Goal: Check status: Check status

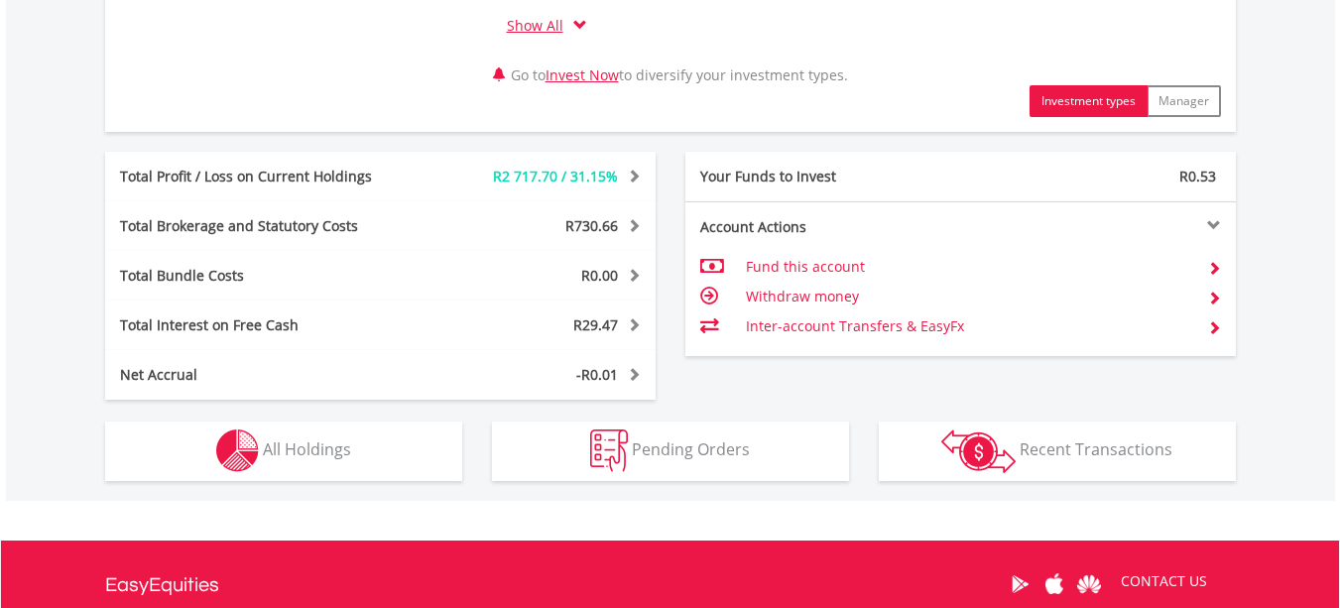
scroll to position [1108, 0]
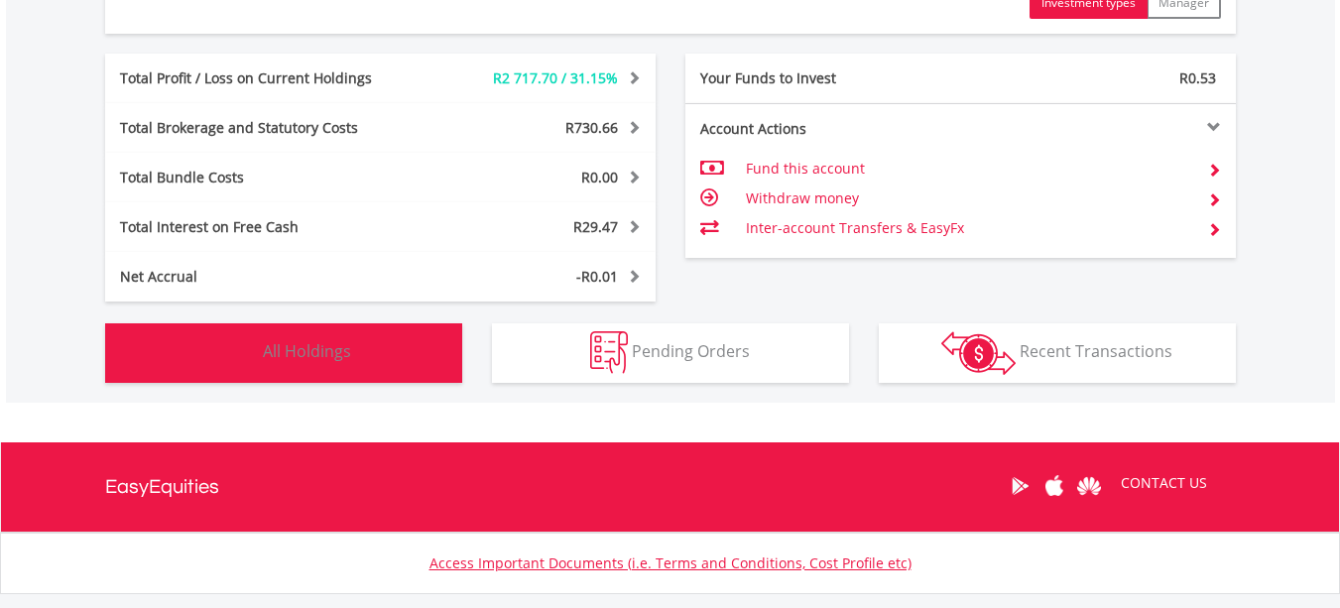
click at [314, 348] on span "All Holdings" at bounding box center [307, 351] width 88 height 22
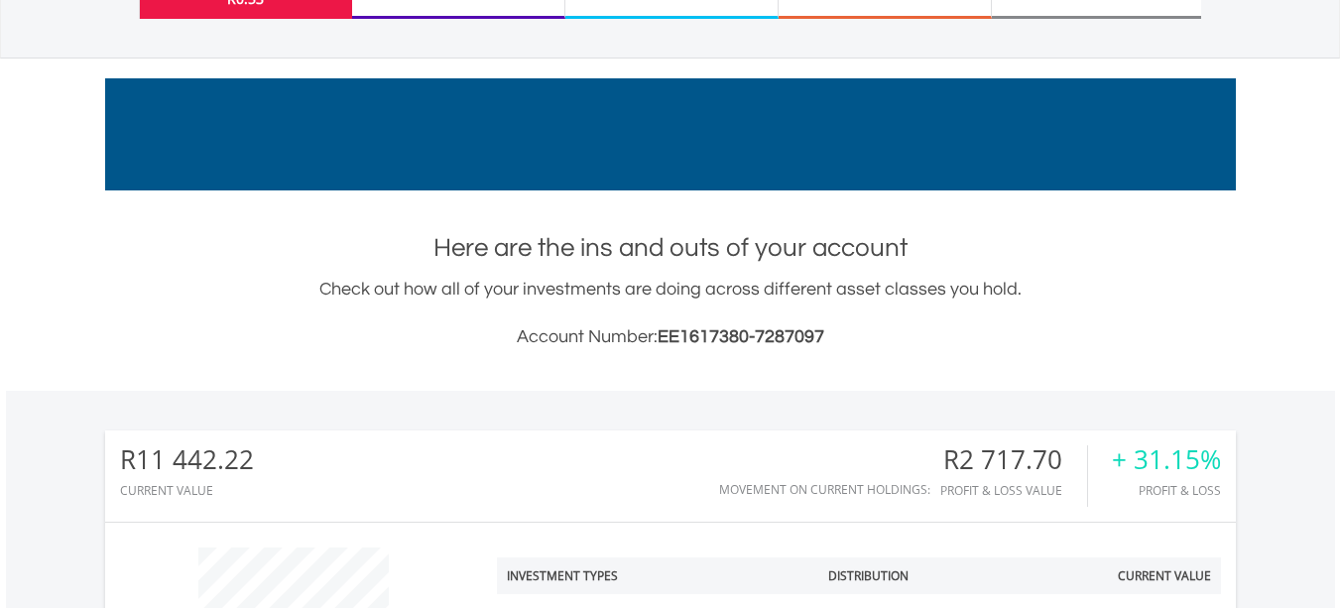
scroll to position [69, 0]
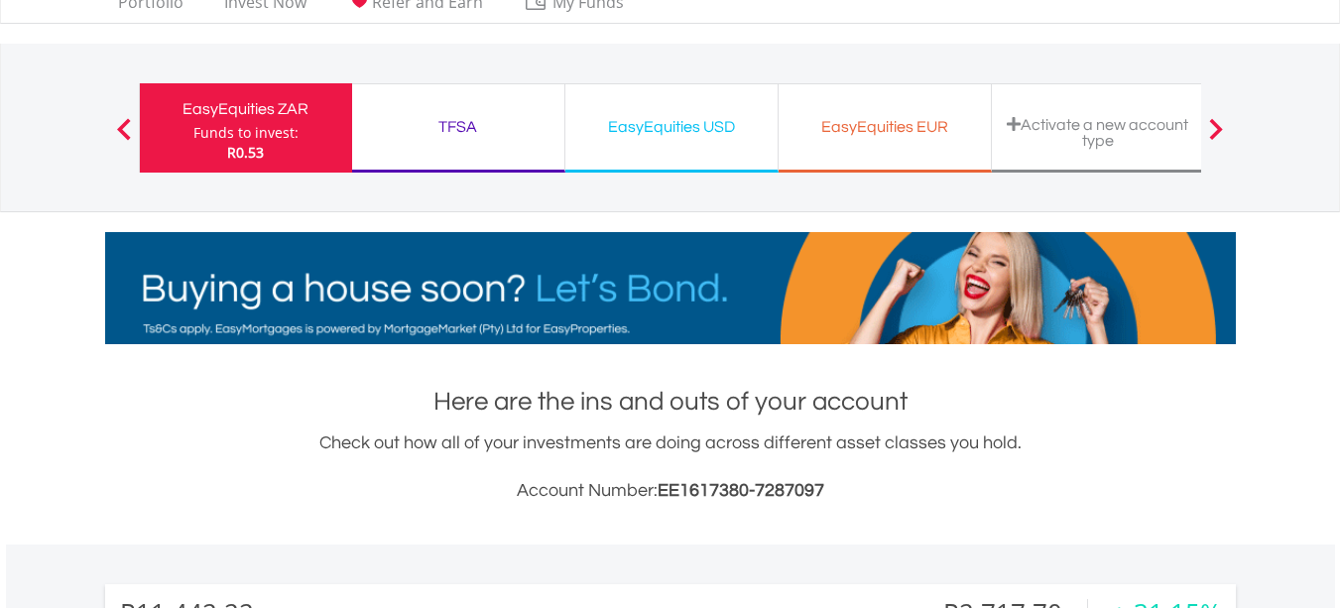
click at [684, 122] on div "EasyEquities USD" at bounding box center [671, 127] width 188 height 28
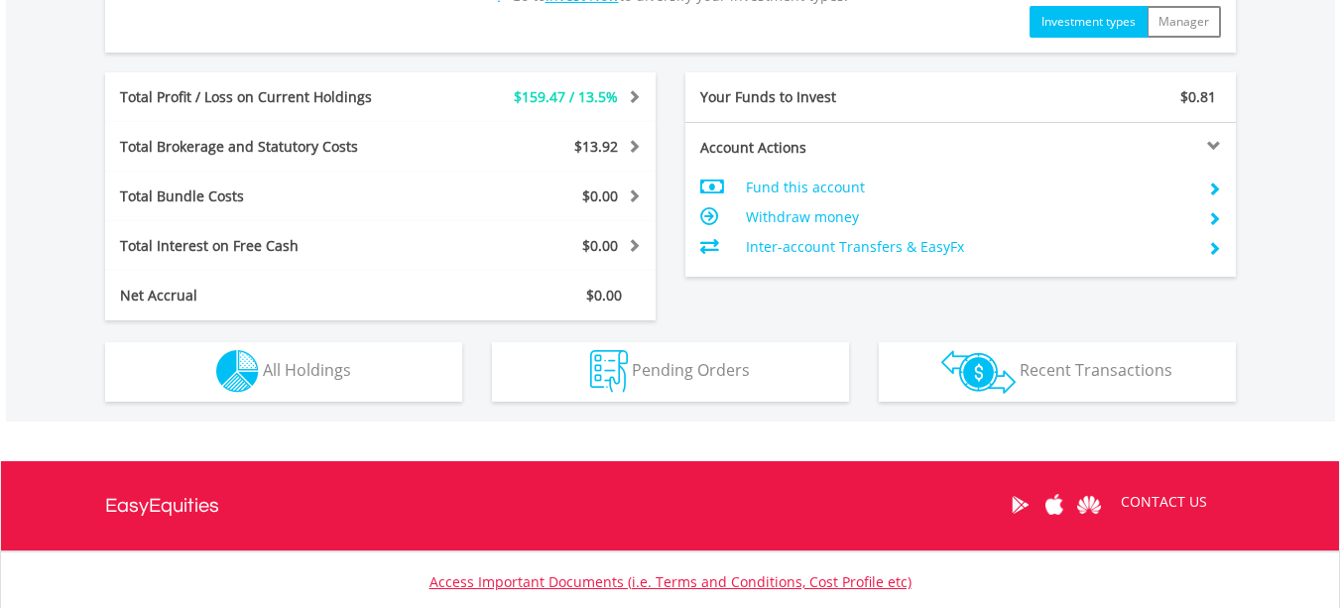
scroll to position [976, 0]
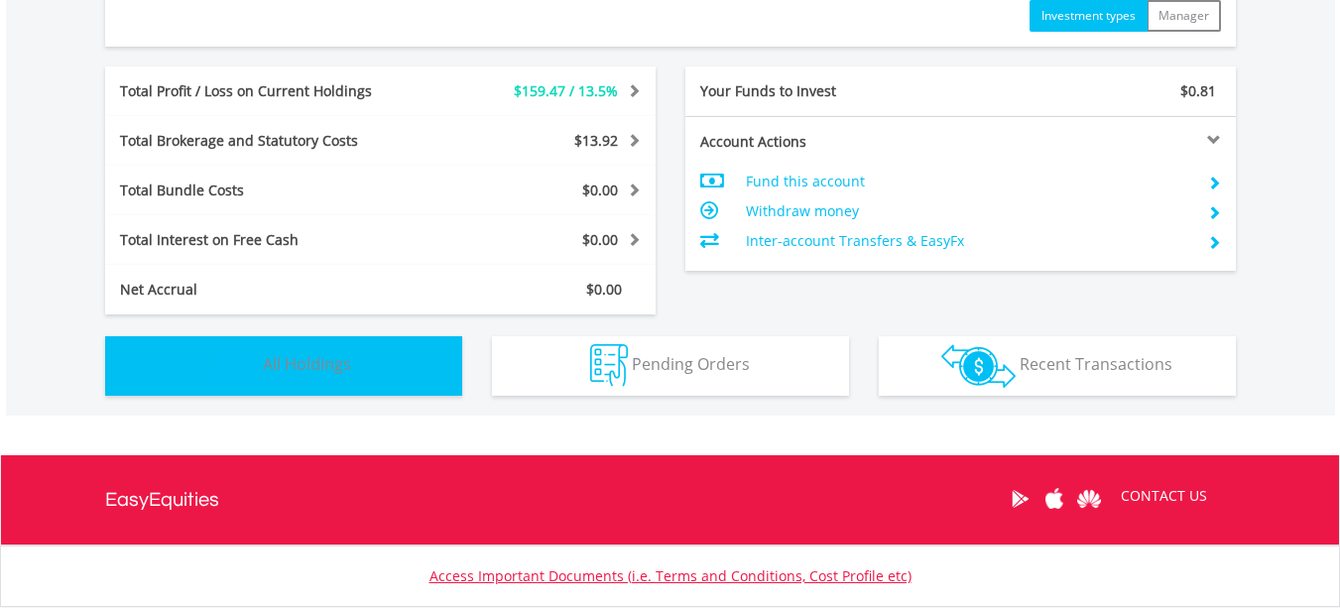
click at [273, 357] on span "All Holdings" at bounding box center [307, 364] width 88 height 22
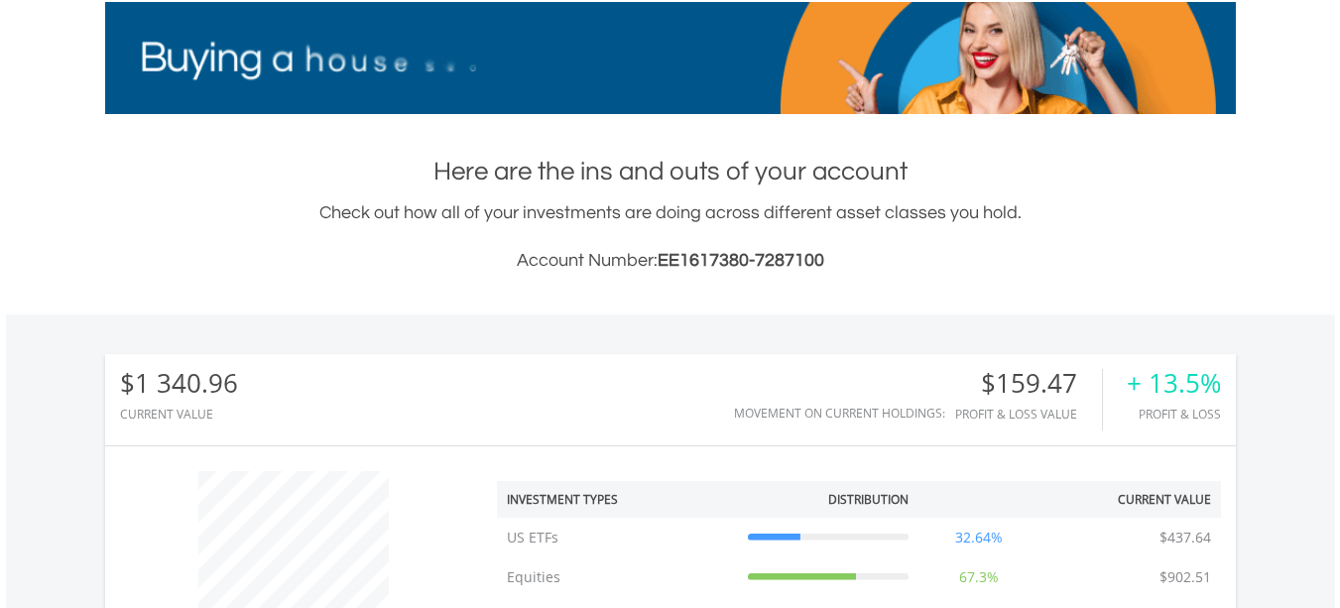
scroll to position [0, 0]
